Goal: Navigation & Orientation: Find specific page/section

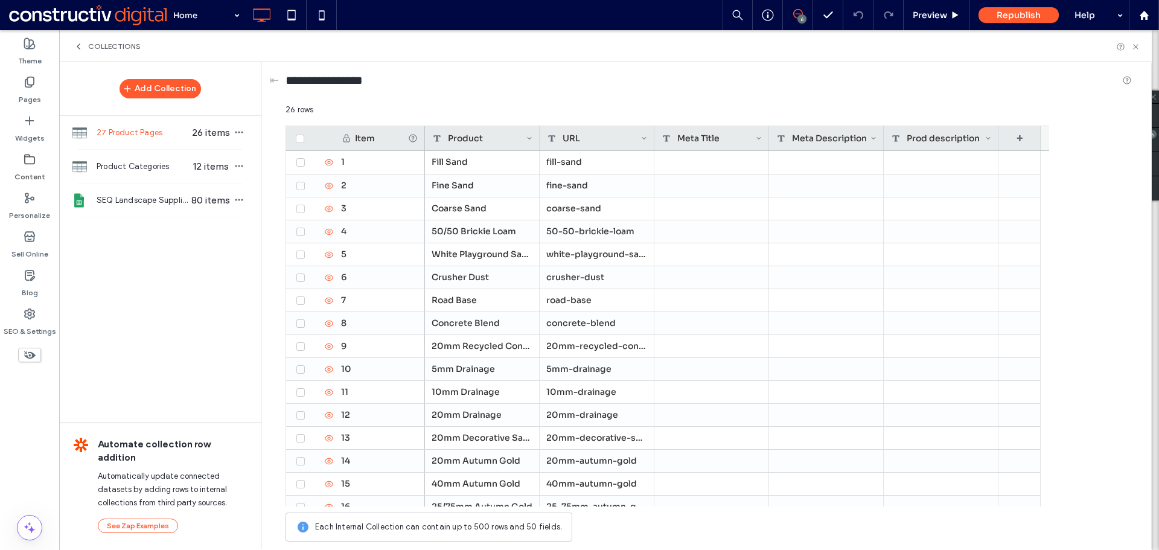
drag, startPoint x: 426, startPoint y: 137, endPoint x: 384, endPoint y: 138, distance: 41.7
click at [384, 138] on div "Item Product URL Meta Title Meta Description Prod description +" at bounding box center [668, 138] width 764 height 25
click at [383, 133] on div "Item" at bounding box center [381, 138] width 53 height 11
drag, startPoint x: 425, startPoint y: 136, endPoint x: 383, endPoint y: 138, distance: 41.7
click at [383, 138] on div "Item Product URL Meta Title Meta Description Prod description +" at bounding box center [668, 138] width 764 height 25
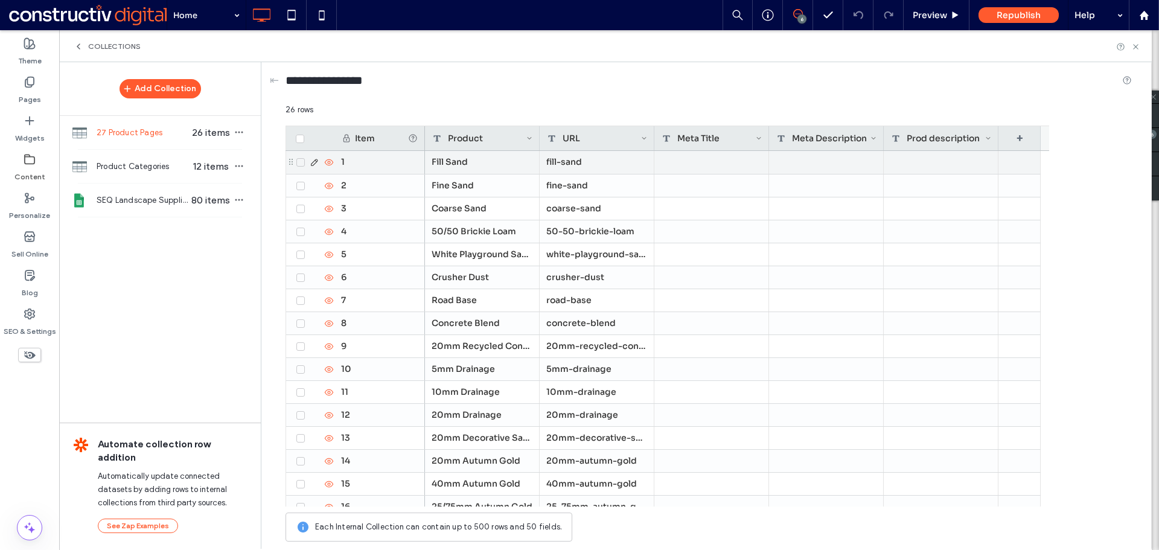
click at [718, 164] on div at bounding box center [711, 162] width 115 height 23
click at [817, 161] on div at bounding box center [826, 162] width 115 height 23
click at [941, 156] on div at bounding box center [941, 162] width 115 height 23
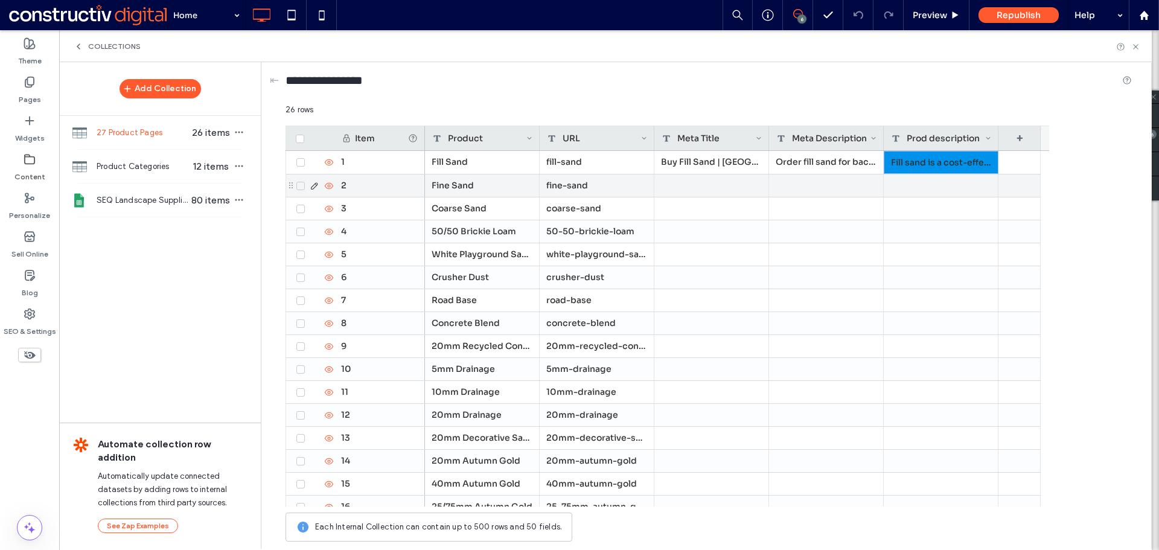
click at [699, 173] on div "Buy Fill Sand | [GEOGRAPHIC_DATA]" at bounding box center [711, 162] width 115 height 23
click at [734, 188] on div at bounding box center [711, 185] width 115 height 22
click at [798, 183] on div at bounding box center [826, 185] width 115 height 22
click at [952, 190] on div at bounding box center [941, 185] width 115 height 22
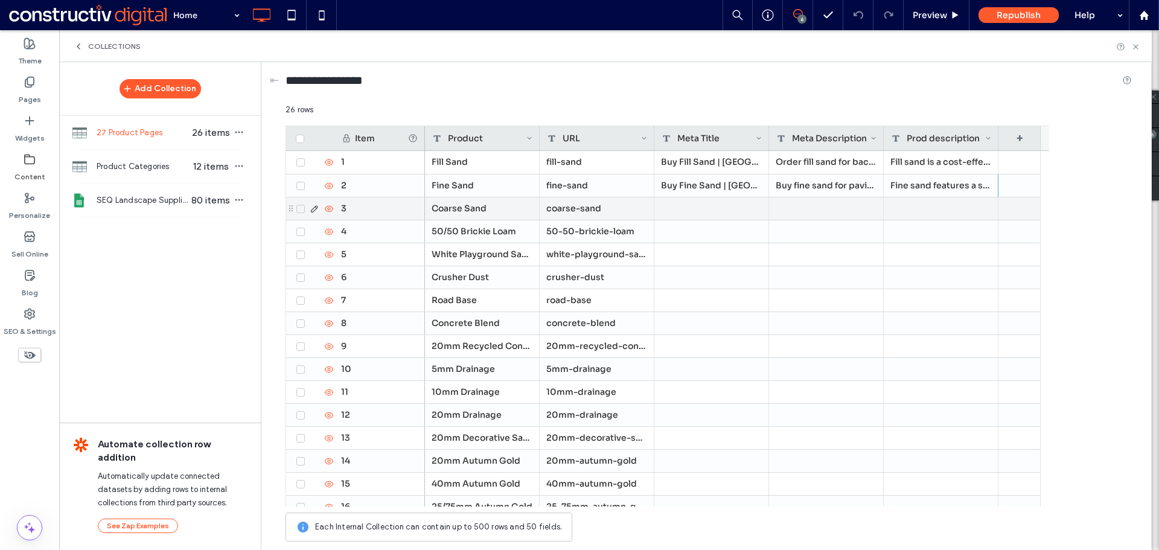
click at [676, 205] on div at bounding box center [711, 208] width 115 height 22
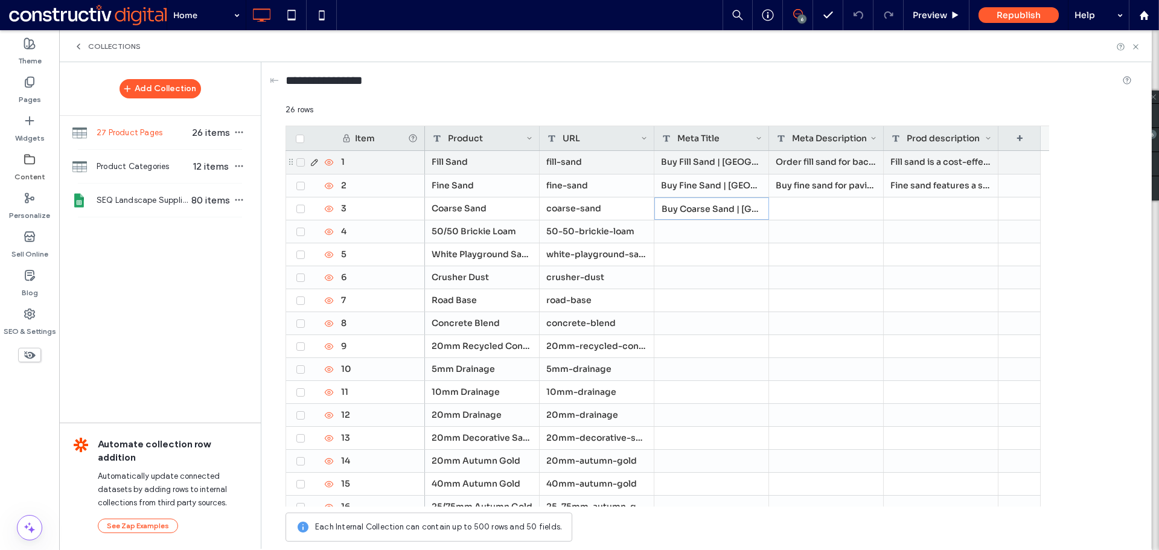
click at [848, 164] on div "Order fill sand for backfilling and levelling across [GEOGRAPHIC_DATA] and the …" at bounding box center [826, 162] width 115 height 23
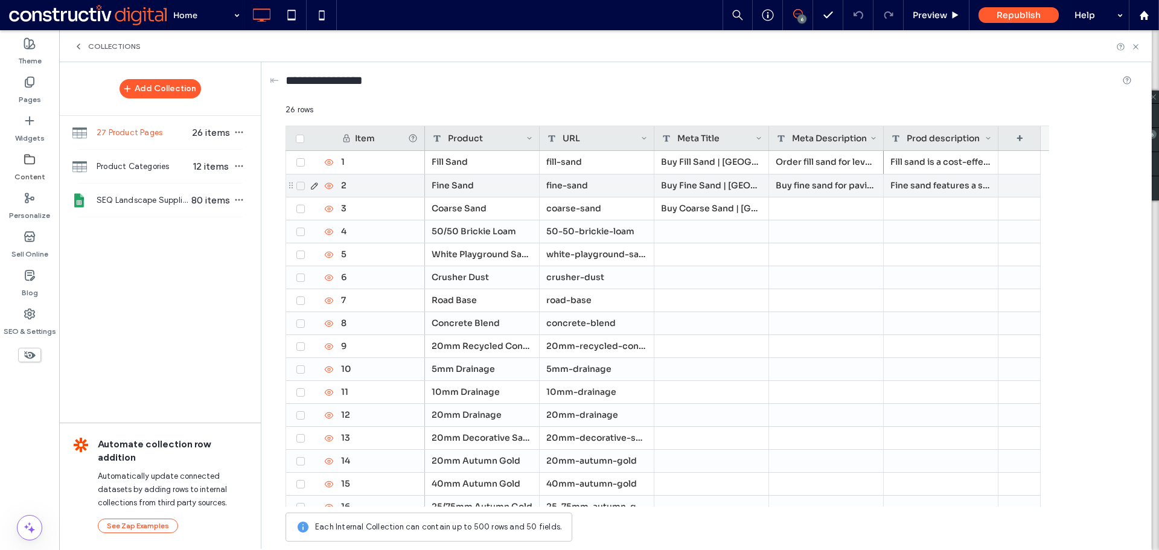
click at [812, 185] on div "Buy fine sand for paving, mortar, and landscaping projects in [GEOGRAPHIC_DATA]…" at bounding box center [826, 185] width 115 height 22
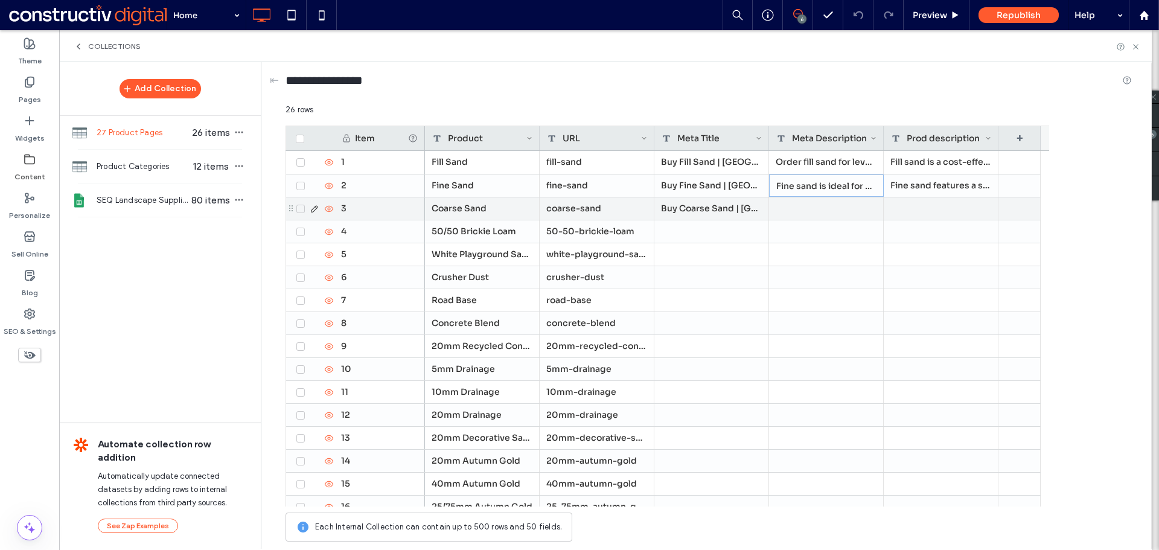
click at [796, 208] on div at bounding box center [826, 208] width 115 height 22
click at [916, 211] on div at bounding box center [941, 208] width 115 height 22
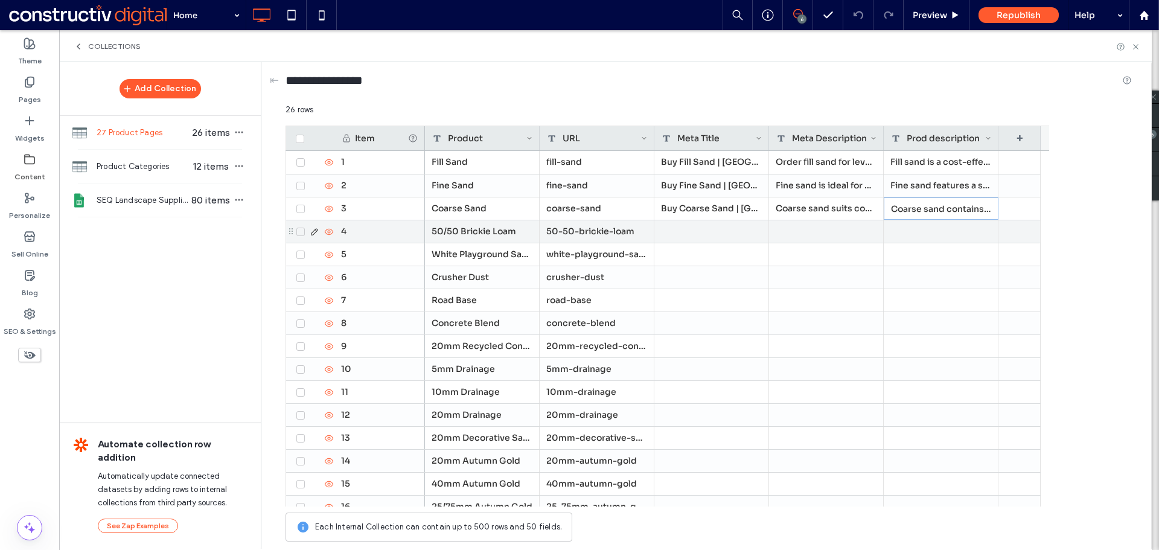
click at [693, 229] on div at bounding box center [711, 231] width 115 height 22
click at [694, 235] on div "Order 50/50 brickie loam for strong and workable mortar mixes. Delivered across…" at bounding box center [711, 231] width 115 height 22
click at [813, 234] on div at bounding box center [826, 231] width 115 height 22
click at [930, 234] on div at bounding box center [941, 231] width 115 height 22
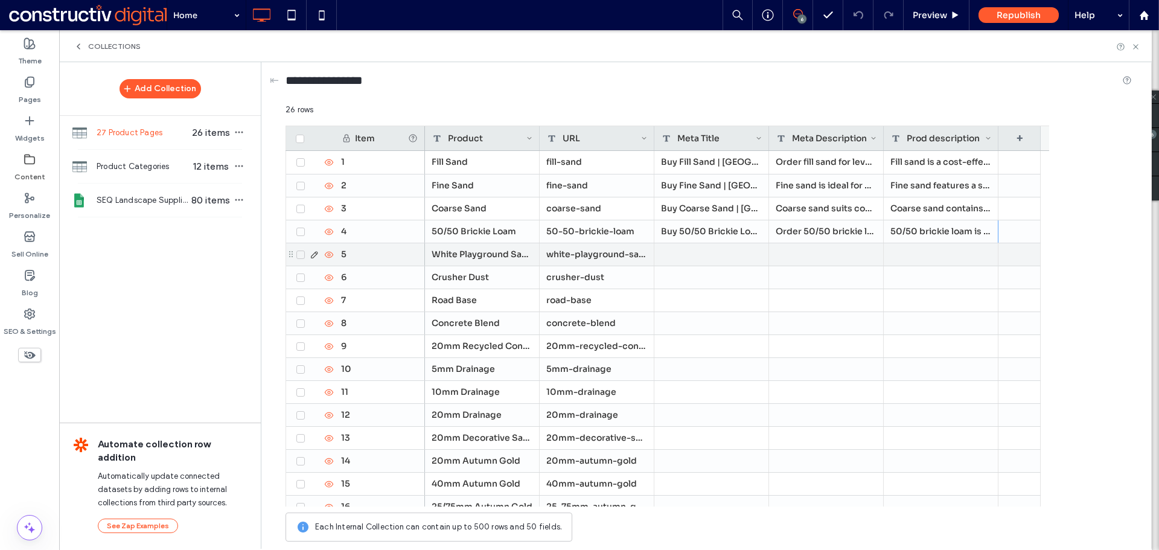
click at [726, 254] on div at bounding box center [711, 254] width 115 height 22
click at [827, 254] on div at bounding box center [826, 254] width 115 height 22
click at [824, 251] on div at bounding box center [826, 254] width 115 height 22
click at [918, 254] on div at bounding box center [941, 254] width 115 height 22
click at [732, 275] on div at bounding box center [711, 277] width 115 height 22
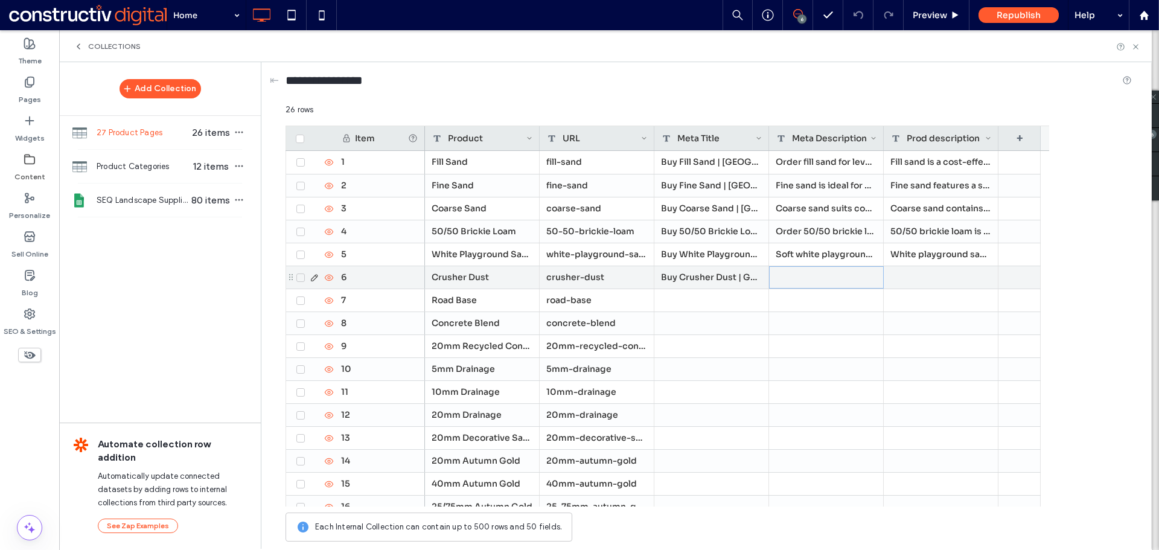
click at [791, 272] on div at bounding box center [826, 277] width 115 height 22
click at [921, 278] on div at bounding box center [941, 277] width 115 height 22
